Goal: Task Accomplishment & Management: Complete application form

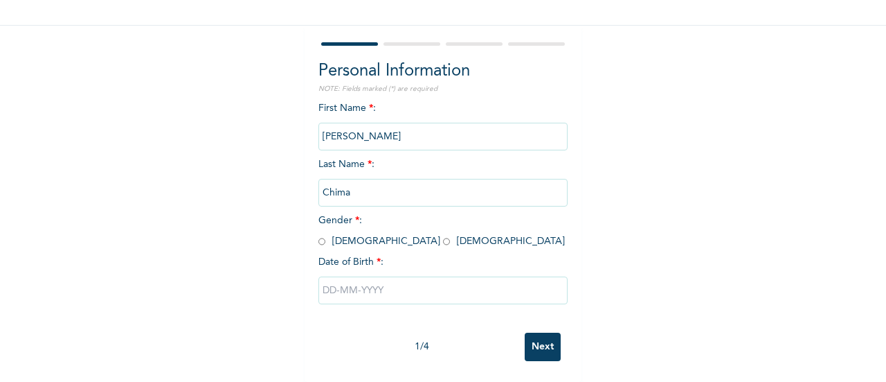
scroll to position [97, 0]
click at [443, 245] on input "radio" at bounding box center [446, 241] width 7 height 13
radio input "true"
click at [339, 283] on input "text" at bounding box center [443, 290] width 249 height 28
select select "8"
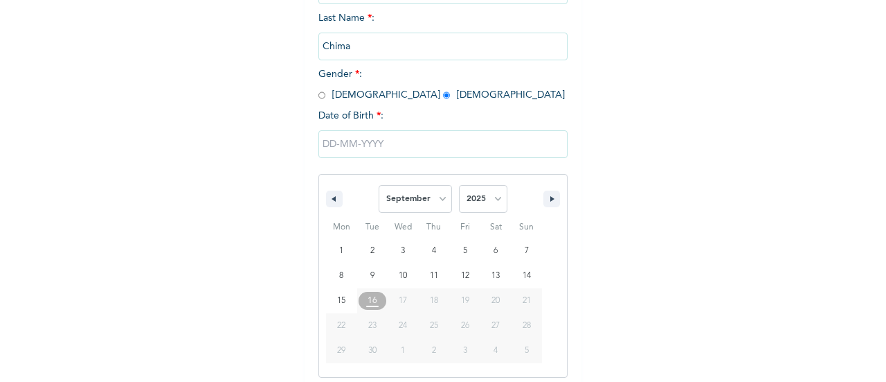
scroll to position [249, 0]
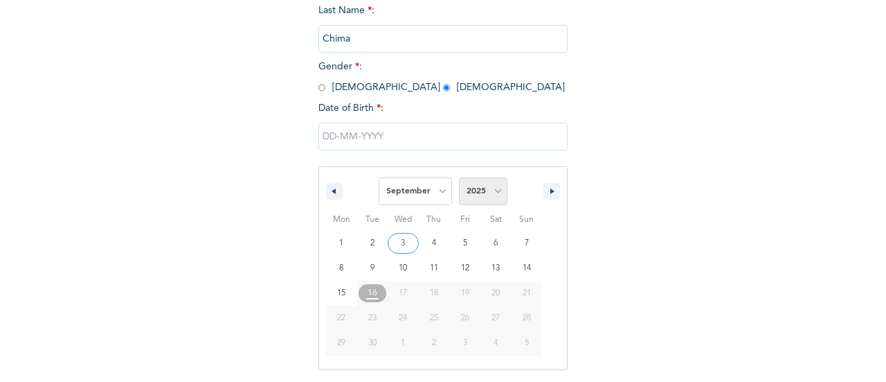
click at [497, 189] on select "2025 2024 2023 2022 2021 2020 2019 2018 2017 2016 2015 2014 2013 2012 2011 2010…" at bounding box center [483, 191] width 48 height 28
select select "1996"
click at [459, 179] on select "2025 2024 2023 2022 2021 2020 2019 2018 2017 2016 2015 2014 2013 2012 2011 2010…" at bounding box center [483, 191] width 48 height 28
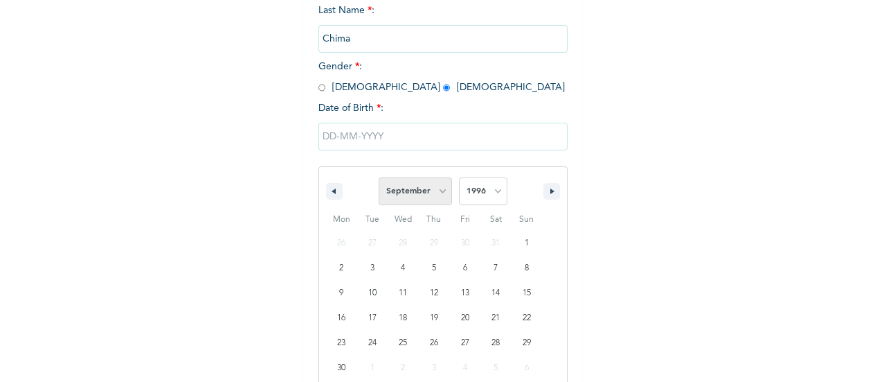
click at [438, 190] on select "January February March April May June July August September October November De…" at bounding box center [415, 191] width 73 height 28
select select "11"
click at [379, 179] on select "January February March April May June July August September October November De…" at bounding box center [415, 191] width 73 height 28
type input "[DATE]"
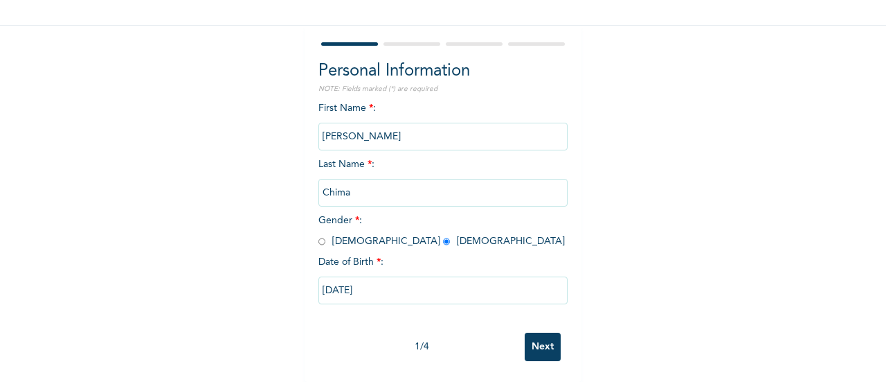
scroll to position [107, 0]
click at [547, 343] on input "Next" at bounding box center [543, 346] width 36 height 28
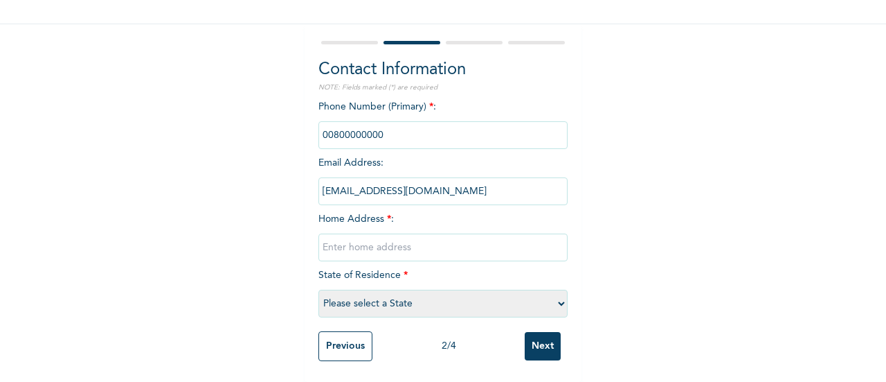
drag, startPoint x: 394, startPoint y: 126, endPoint x: 314, endPoint y: 123, distance: 79.7
click at [319, 123] on input "phone" at bounding box center [443, 135] width 249 height 28
click at [371, 233] on input "text" at bounding box center [443, 247] width 249 height 28
click at [368, 239] on input "text" at bounding box center [443, 247] width 249 height 28
paste input "21B AMADI COMPOUND ELIMGBU [GEOGRAPHIC_DATA]"
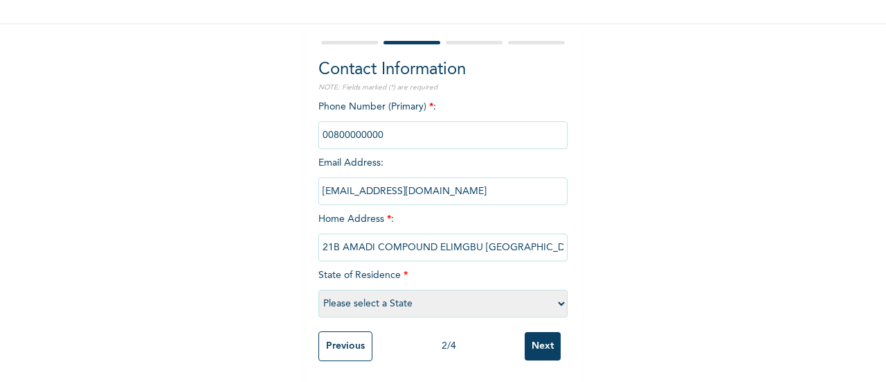
scroll to position [0, 0]
type input "21B AMADI COMPOUND ELIMGBU [GEOGRAPHIC_DATA]"
click at [399, 297] on select "Please select a State [PERSON_NAME] (FCT) [PERSON_NAME] Ibom [GEOGRAPHIC_DATA] …" at bounding box center [443, 303] width 249 height 28
select select "33"
click at [319, 289] on select "Please select a State [PERSON_NAME] (FCT) [PERSON_NAME] Ibom [GEOGRAPHIC_DATA] …" at bounding box center [443, 303] width 249 height 28
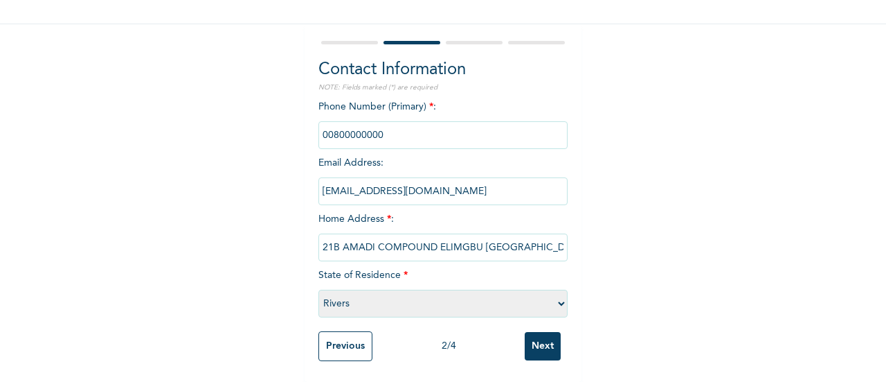
click at [537, 335] on input "Next" at bounding box center [543, 346] width 36 height 28
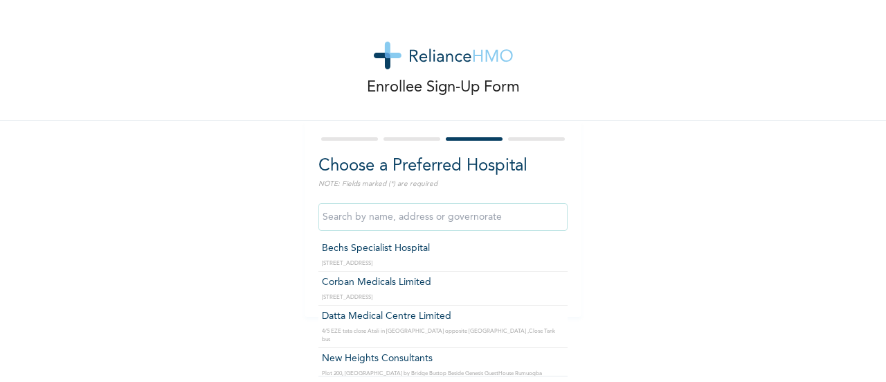
click at [440, 224] on input "text" at bounding box center [443, 217] width 249 height 28
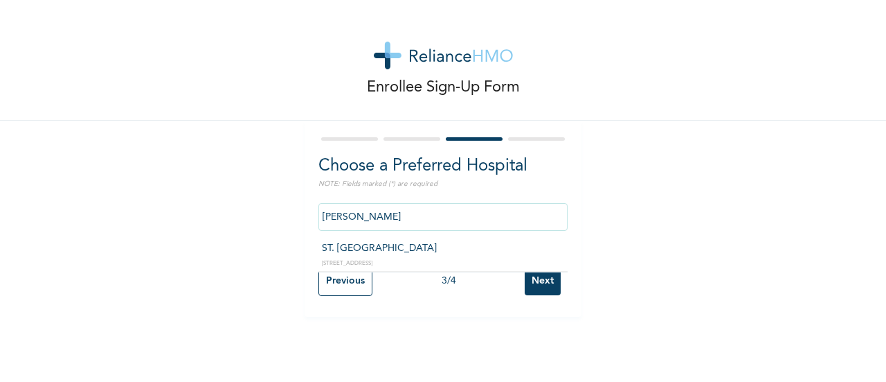
type input "ST. [GEOGRAPHIC_DATA]"
click at [531, 288] on input "Next" at bounding box center [543, 281] width 36 height 28
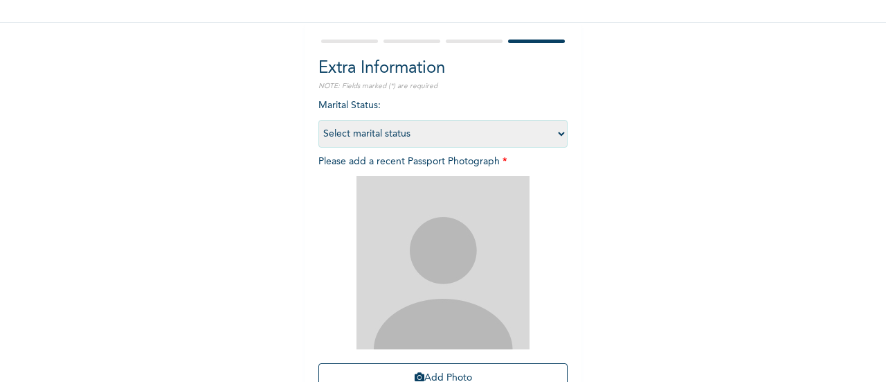
scroll to position [99, 0]
click at [485, 125] on select "Select marital status [DEMOGRAPHIC_DATA] Married [DEMOGRAPHIC_DATA] Widow/[DEMO…" at bounding box center [443, 132] width 249 height 28
select select "1"
click at [319, 118] on select "Select marital status [DEMOGRAPHIC_DATA] Married [DEMOGRAPHIC_DATA] Widow/[DEMO…" at bounding box center [443, 132] width 249 height 28
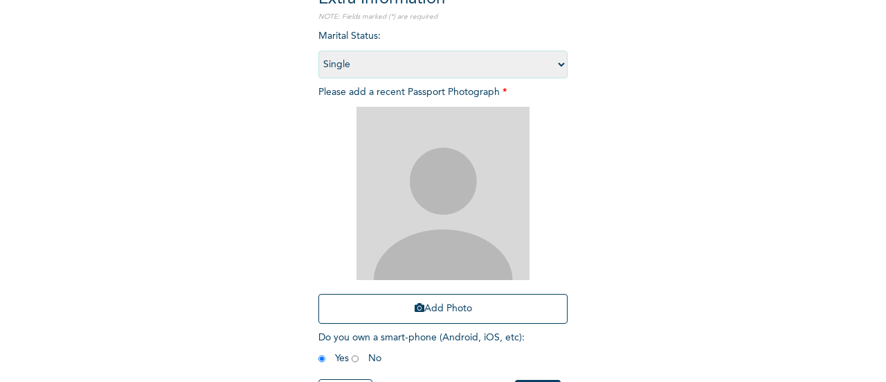
scroll to position [168, 0]
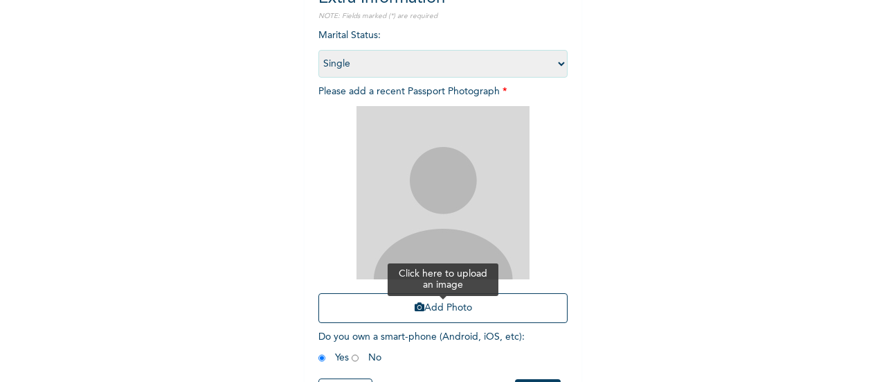
click at [468, 304] on button "Add Photo" at bounding box center [443, 308] width 249 height 30
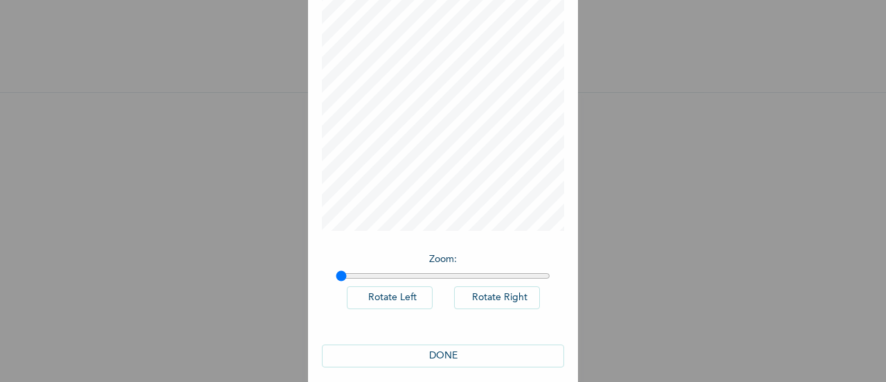
scroll to position [93, 0]
click at [492, 342] on button "DONE" at bounding box center [443, 352] width 242 height 23
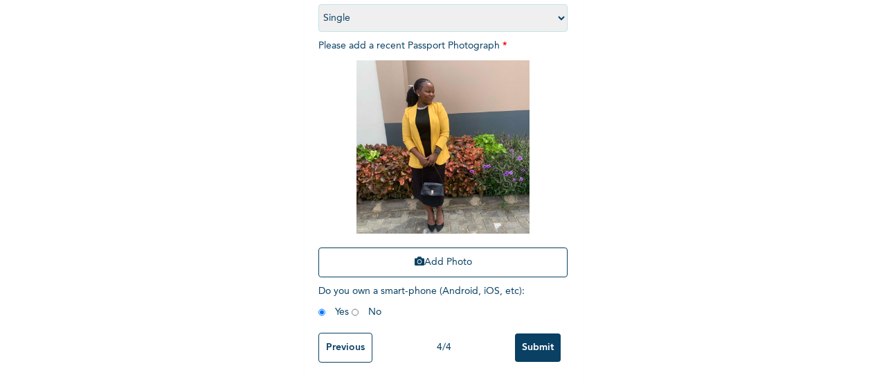
scroll to position [226, 0]
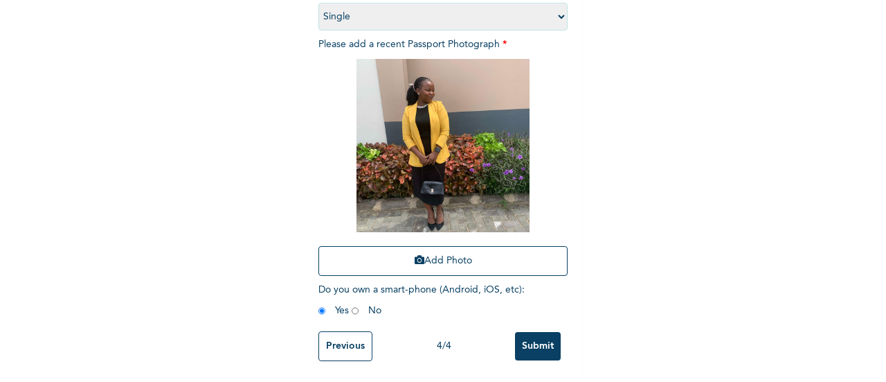
click at [344, 331] on input "Previous" at bounding box center [346, 346] width 54 height 30
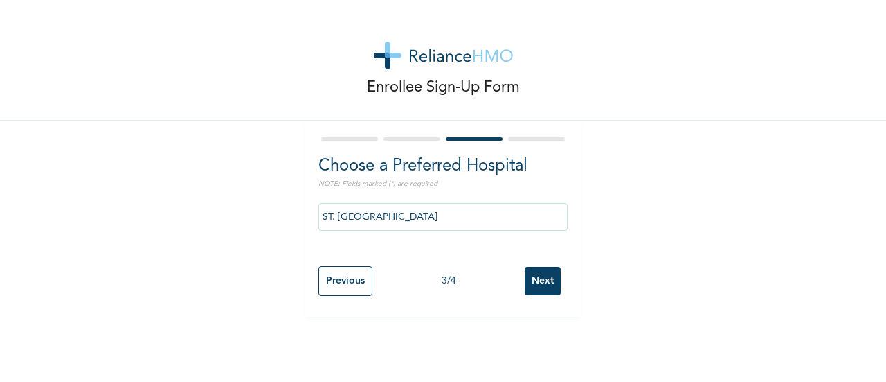
scroll to position [0, 0]
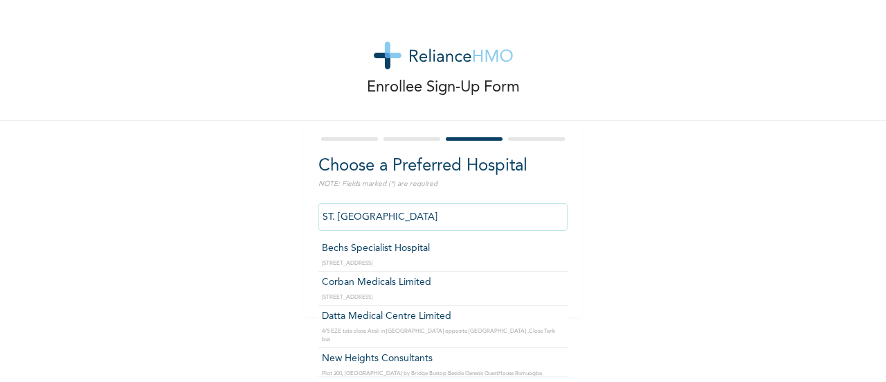
click at [428, 220] on input "ST. [GEOGRAPHIC_DATA]" at bounding box center [443, 217] width 249 height 28
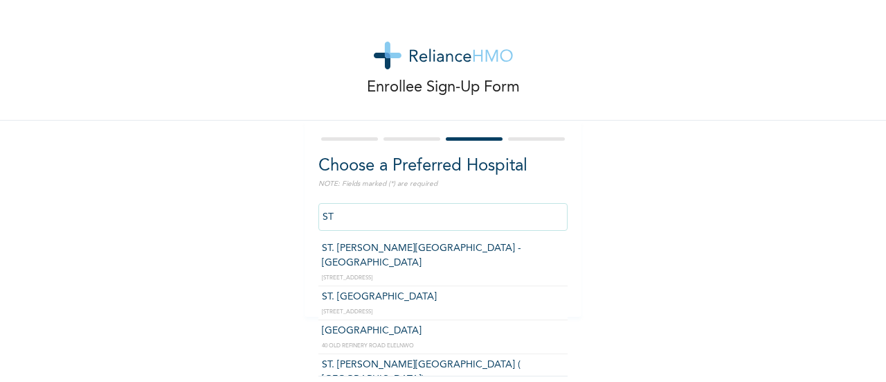
type input "S"
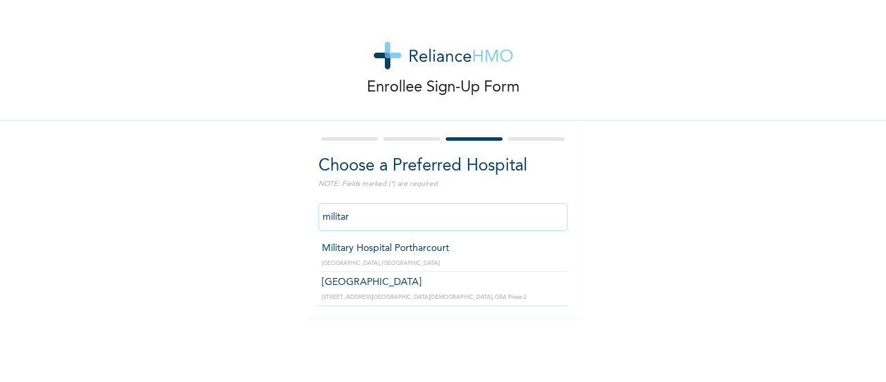
type input "Military Hospital Portharcourt"
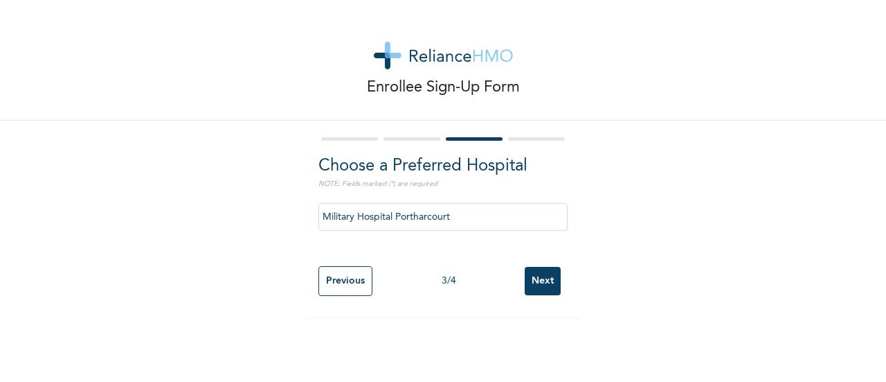
click at [525, 279] on input "Next" at bounding box center [543, 281] width 36 height 28
select select "1"
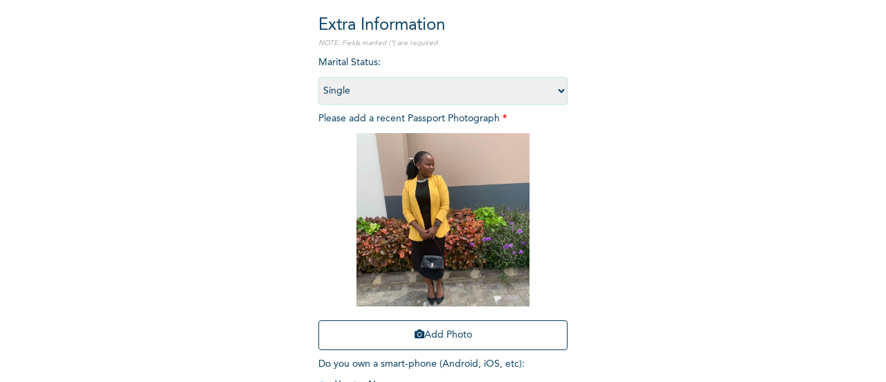
scroll to position [226, 0]
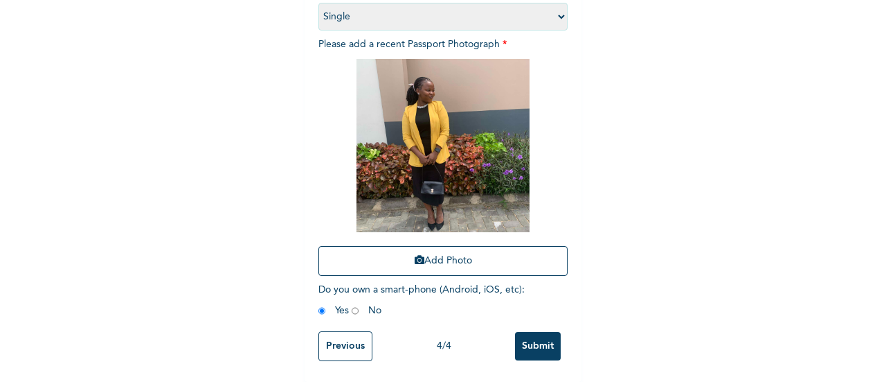
click at [540, 332] on input "Submit" at bounding box center [538, 346] width 46 height 28
